Goal: Task Accomplishment & Management: Manage account settings

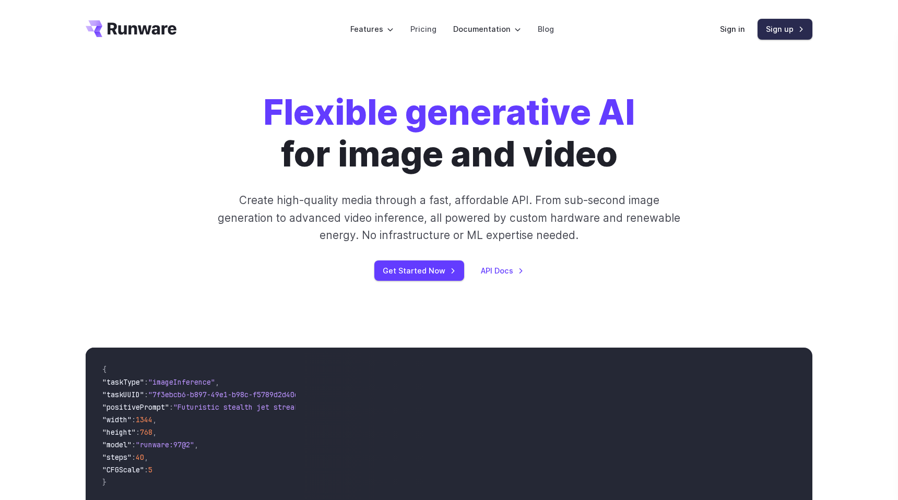
click at [780, 27] on link "Sign up" at bounding box center [784, 29] width 55 height 20
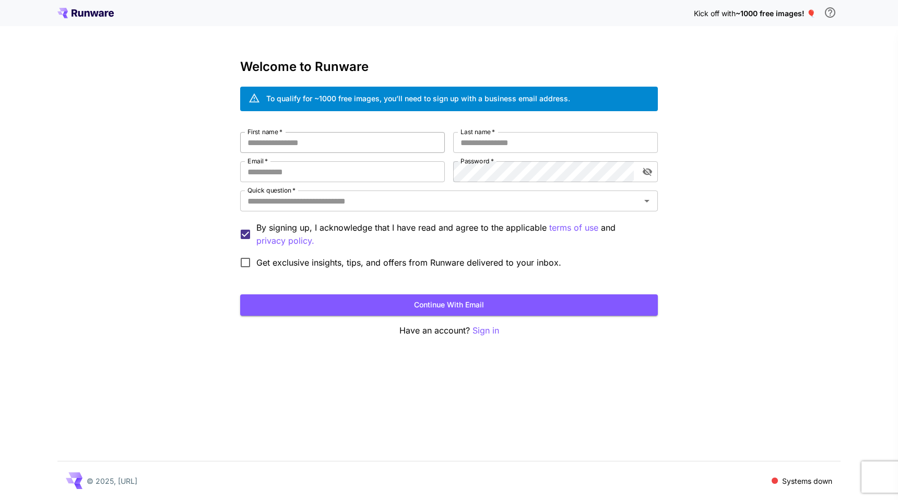
click at [349, 144] on input "First name   *" at bounding box center [342, 142] width 205 height 21
type input "****"
type input "*****"
type input "**********"
click at [403, 201] on input "Quick question   *" at bounding box center [440, 201] width 394 height 15
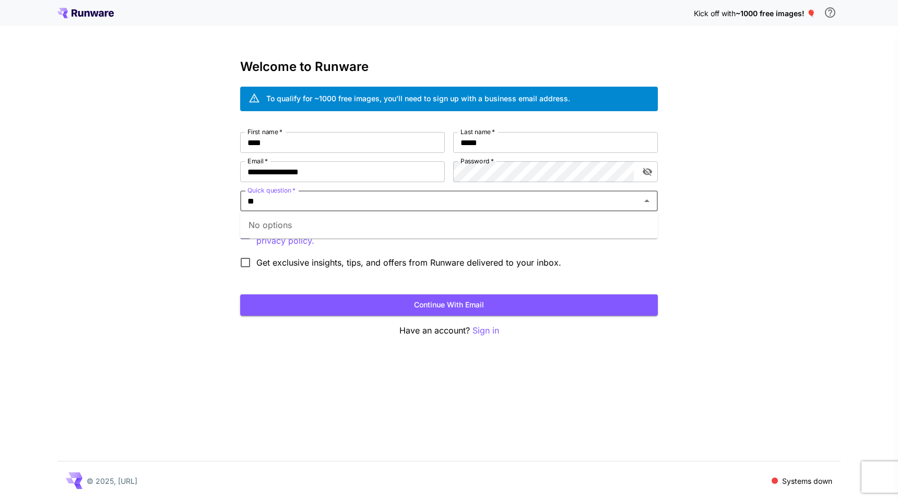
type input "*"
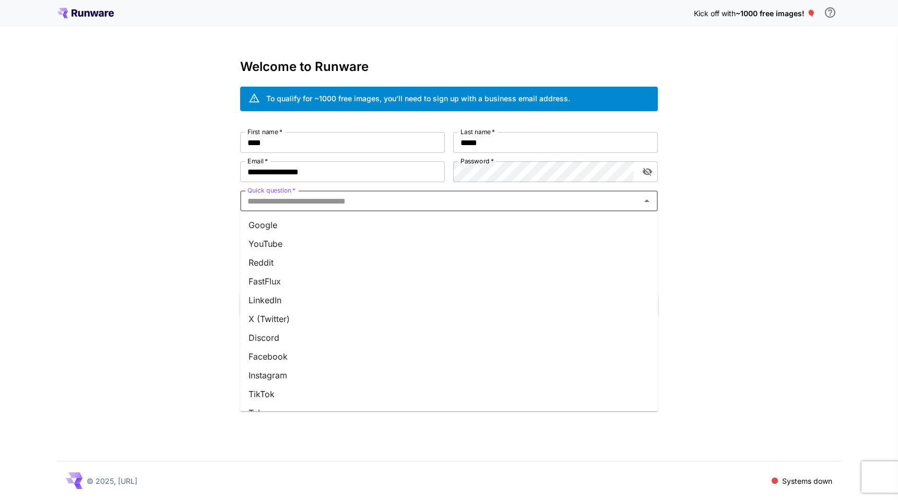
scroll to position [90, 0]
click at [297, 396] on li "Other" at bounding box center [448, 397] width 417 height 19
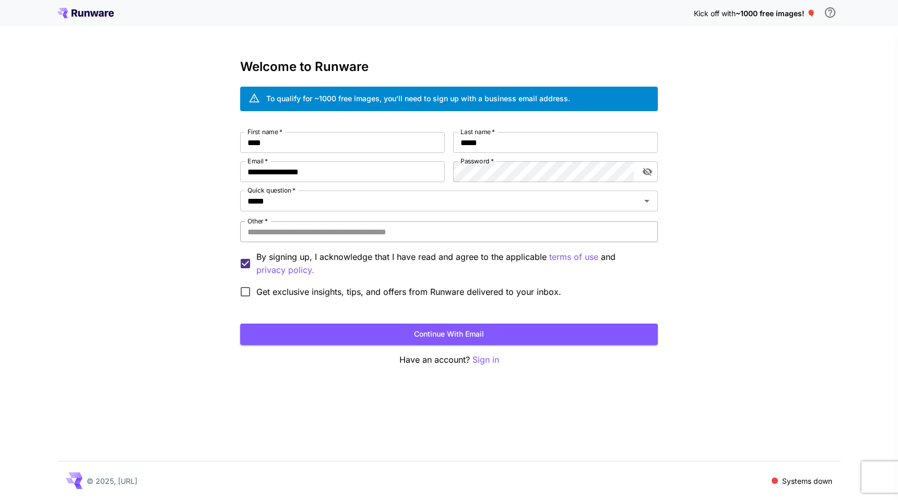
click at [301, 230] on input "Other   *" at bounding box center [448, 231] width 417 height 21
type input "*******"
click at [420, 332] on button "Continue with email" at bounding box center [448, 334] width 417 height 21
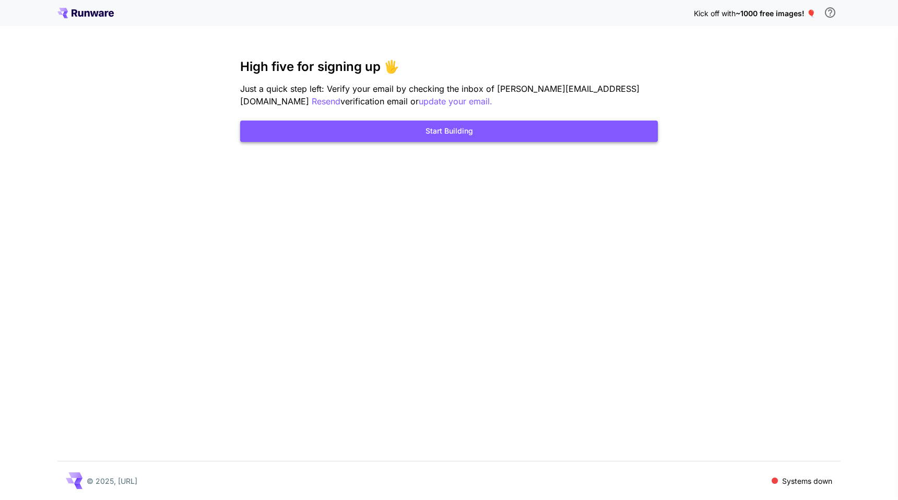
click at [479, 130] on button "Start Building" at bounding box center [448, 131] width 417 height 21
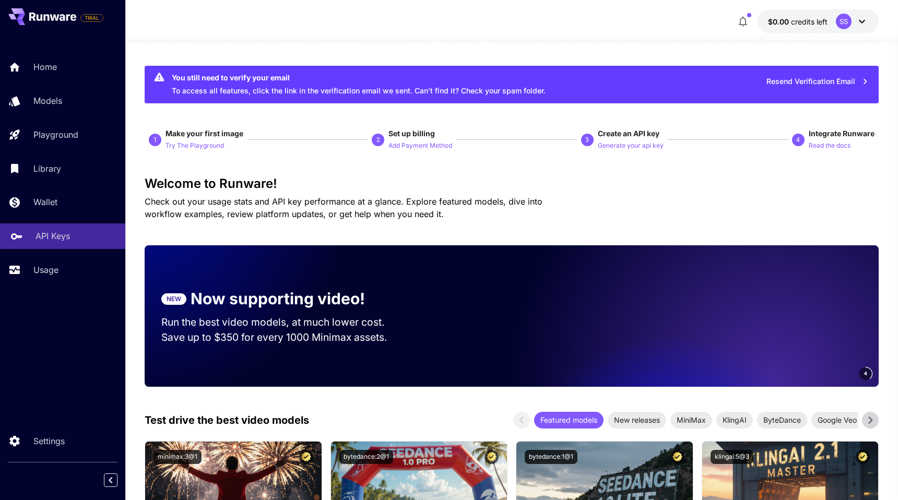
click at [53, 248] on link "API Keys" at bounding box center [62, 236] width 125 height 26
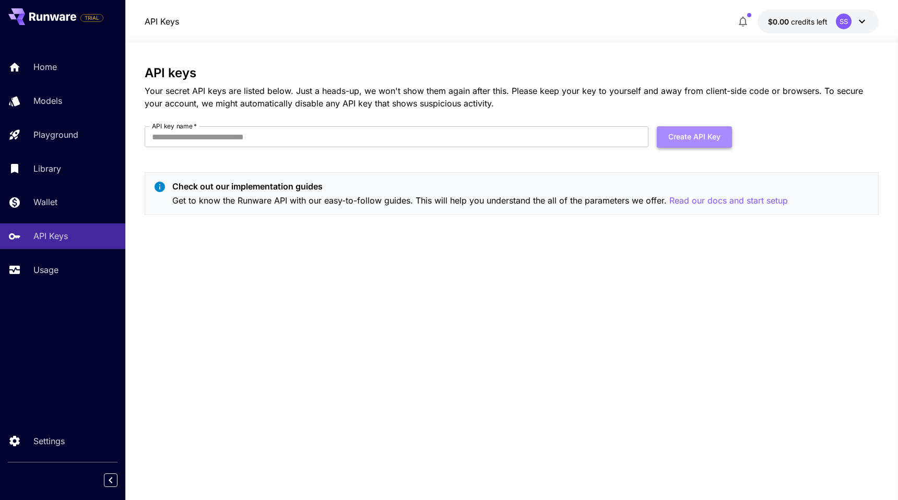
click at [686, 144] on button "Create API Key" at bounding box center [694, 136] width 75 height 21
click at [362, 134] on input "API key name   *" at bounding box center [397, 136] width 504 height 21
type input "*"
type input "*******"
click at [705, 140] on button "Create API Key" at bounding box center [694, 136] width 75 height 21
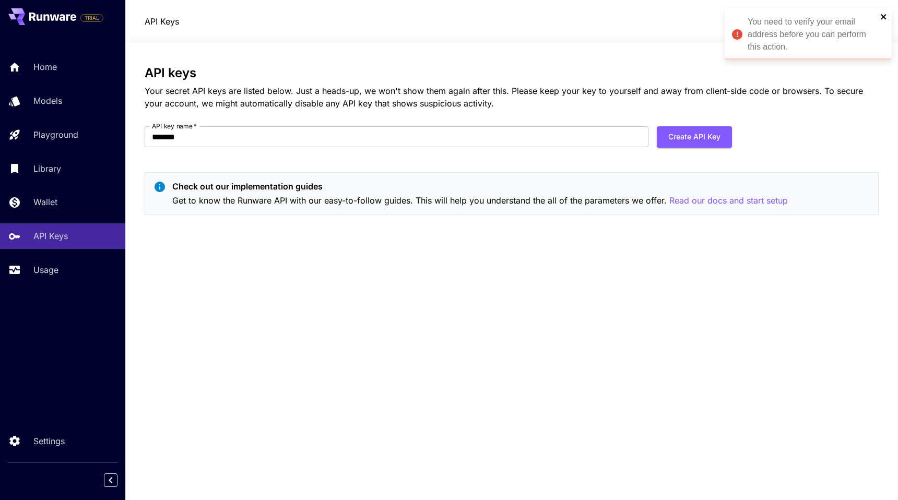
click at [885, 17] on icon "close" at bounding box center [883, 17] width 7 height 8
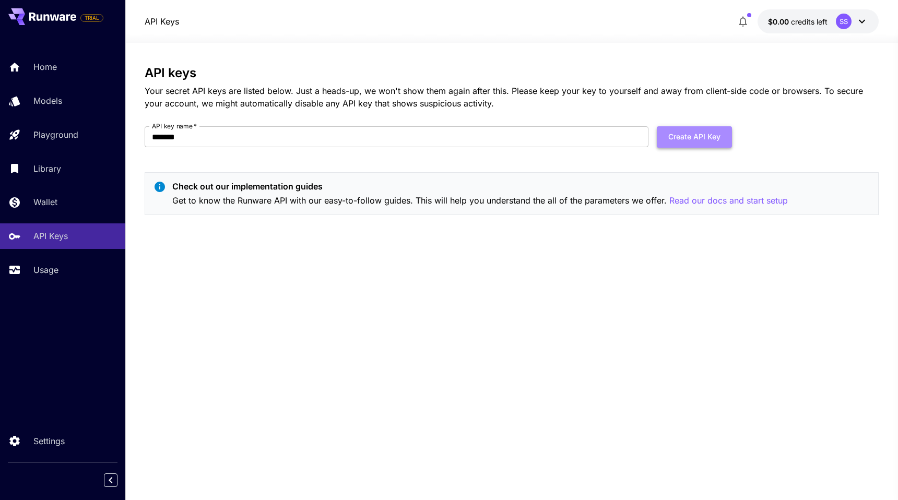
click at [705, 138] on button "Create API Key" at bounding box center [694, 136] width 75 height 21
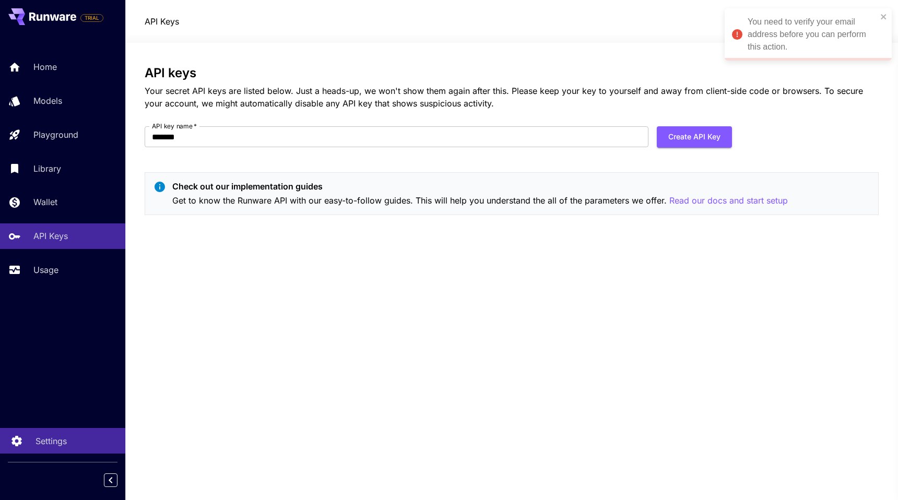
click at [43, 442] on p "Settings" at bounding box center [50, 441] width 31 height 13
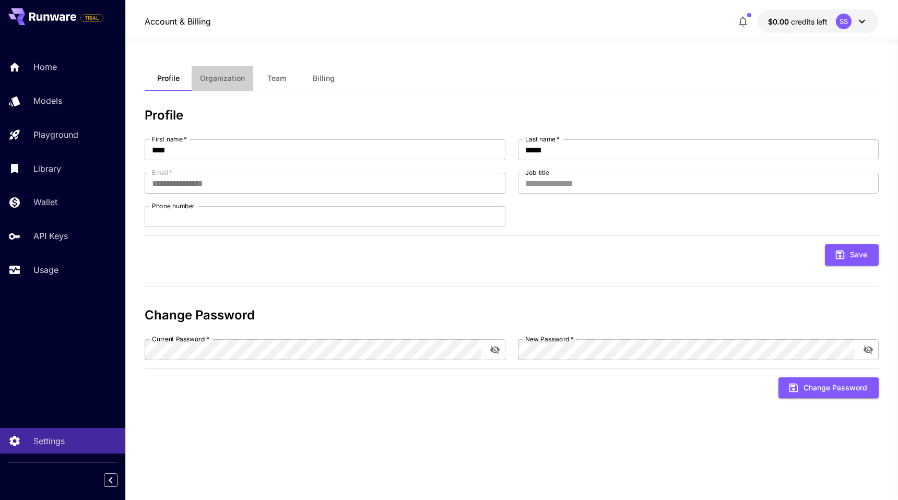
click at [230, 78] on span "Organization" at bounding box center [222, 78] width 45 height 9
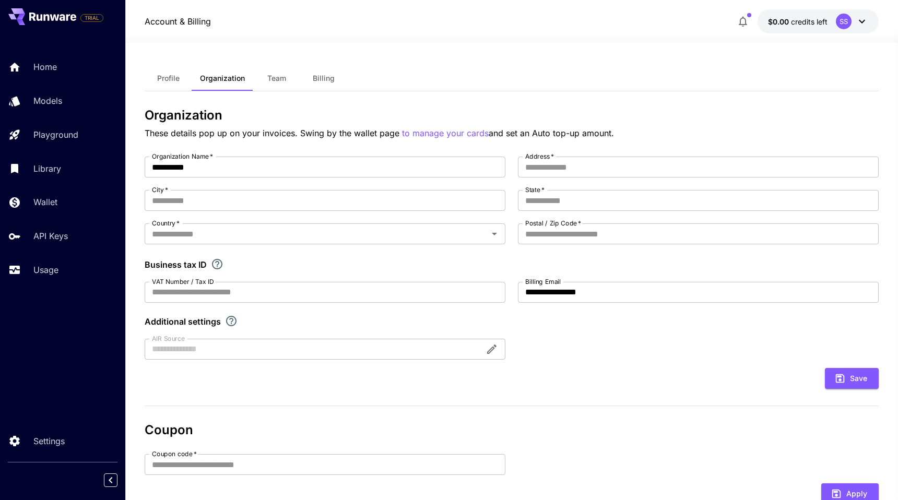
click at [275, 79] on span "Team" at bounding box center [276, 78] width 19 height 9
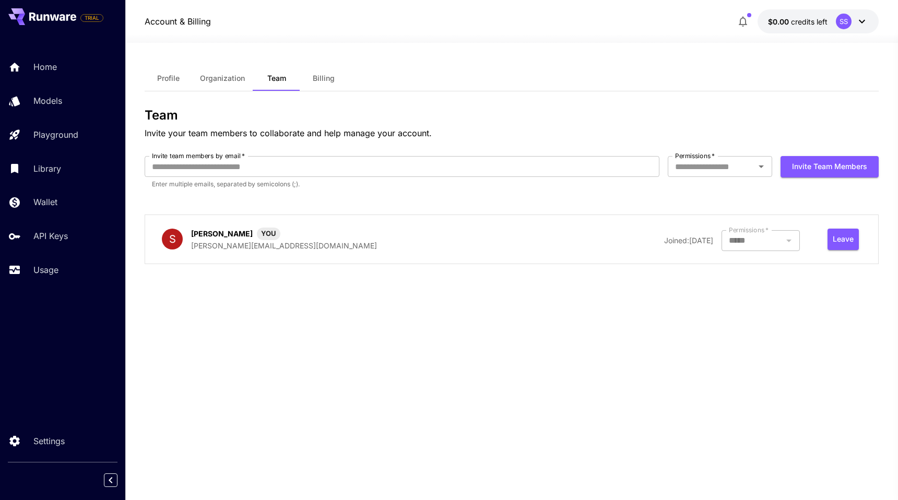
click at [331, 76] on span "Billing" at bounding box center [324, 78] width 22 height 9
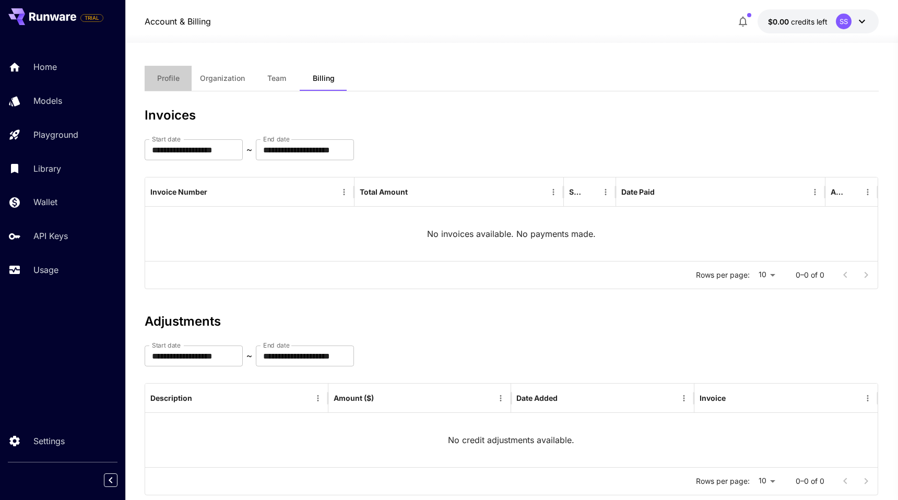
click at [174, 75] on span "Profile" at bounding box center [168, 78] width 22 height 9
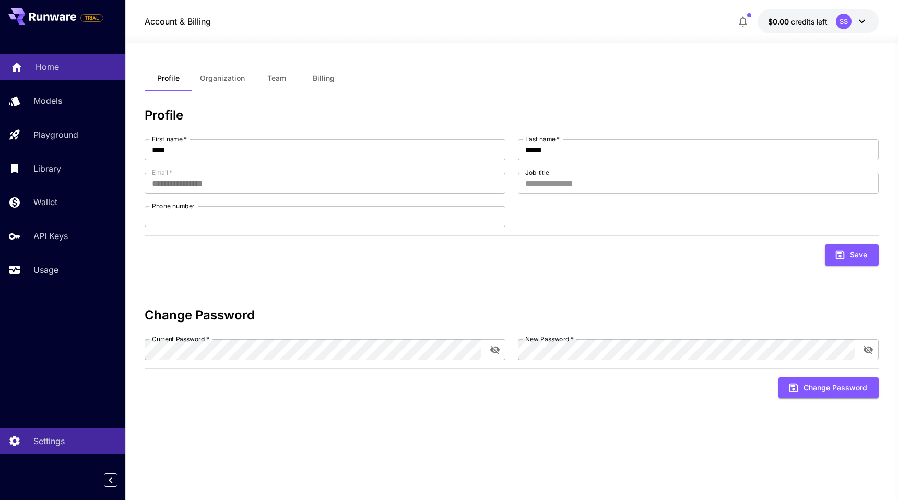
click at [59, 78] on link "Home" at bounding box center [62, 67] width 125 height 26
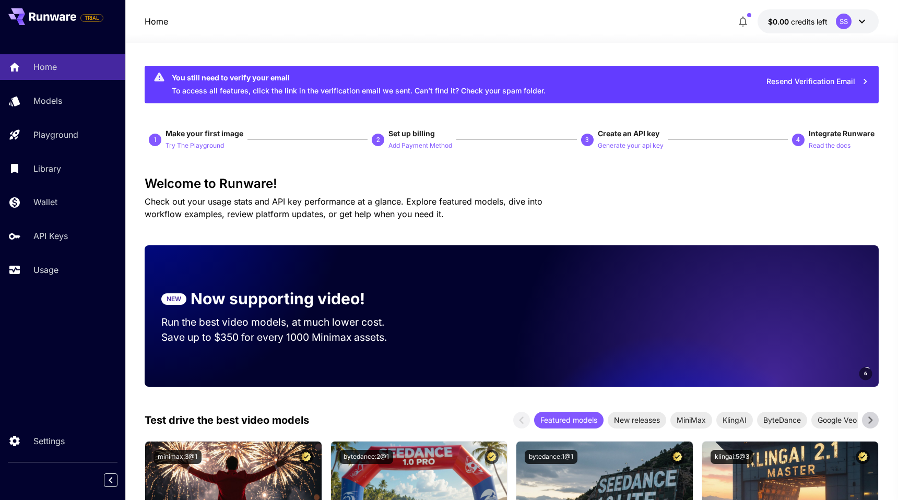
click at [808, 81] on button "Resend Verification Email" at bounding box center [817, 81] width 114 height 21
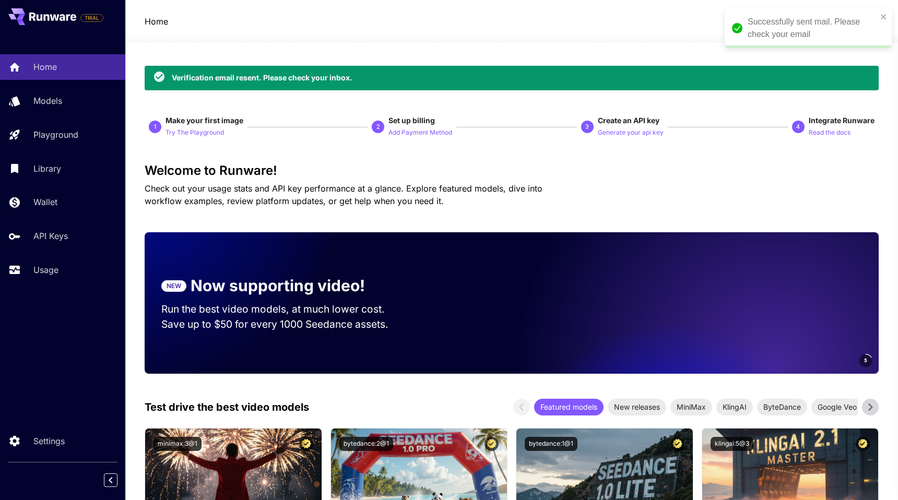
click at [878, 15] on div "Successfully sent mail. Please check your email" at bounding box center [804, 28] width 151 height 31
click at [348, 72] on div "Verification email resent. Please check your inbox." at bounding box center [262, 77] width 181 height 11
click at [52, 62] on p "Home" at bounding box center [46, 67] width 23 height 13
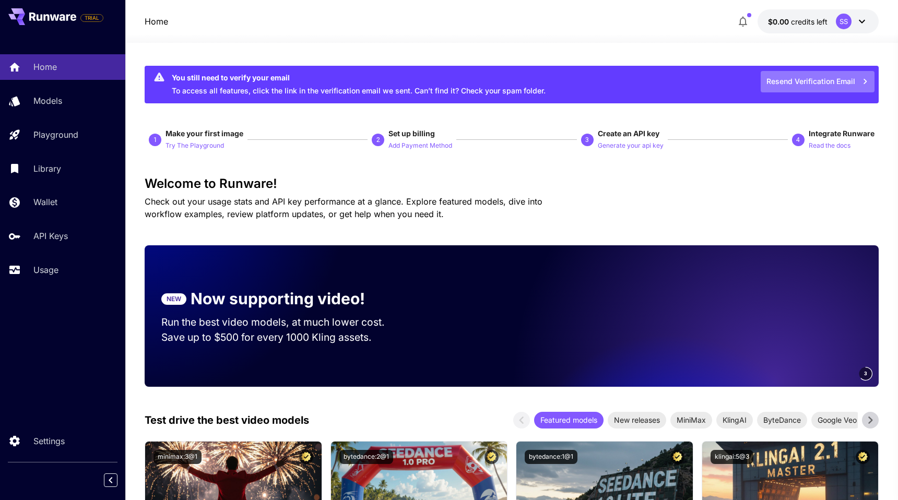
click at [832, 82] on button "Resend Verification Email" at bounding box center [817, 81] width 114 height 21
